Goal: Task Accomplishment & Management: Use online tool/utility

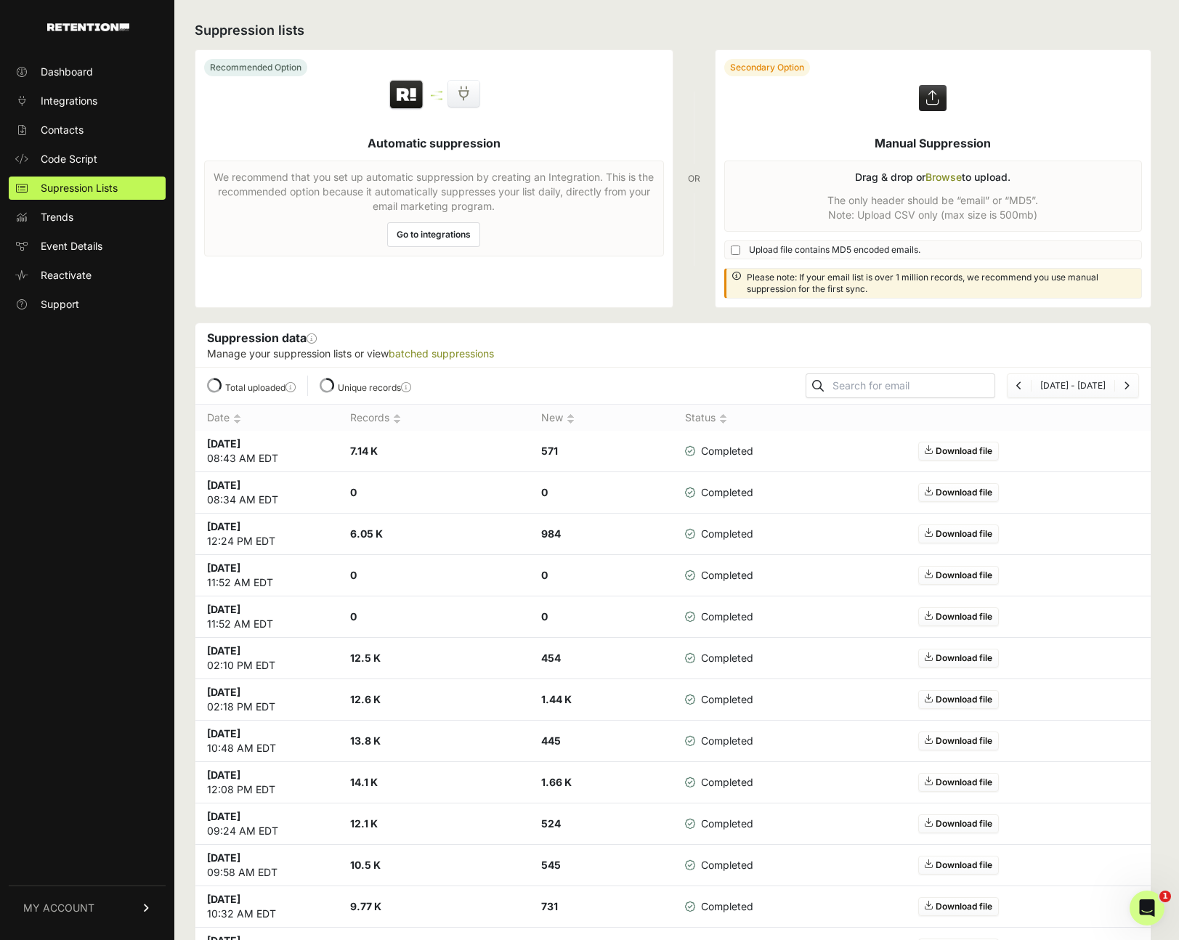
click at [731, 247] on input "Upload file contains MD5 encoded emails." at bounding box center [735, 250] width 9 height 9
checkbox input "true"
click at [735, 251] on input "Upload file contains MD5 encoded emails." at bounding box center [735, 250] width 9 height 9
checkbox input "true"
